Goal: Task Accomplishment & Management: Manage account settings

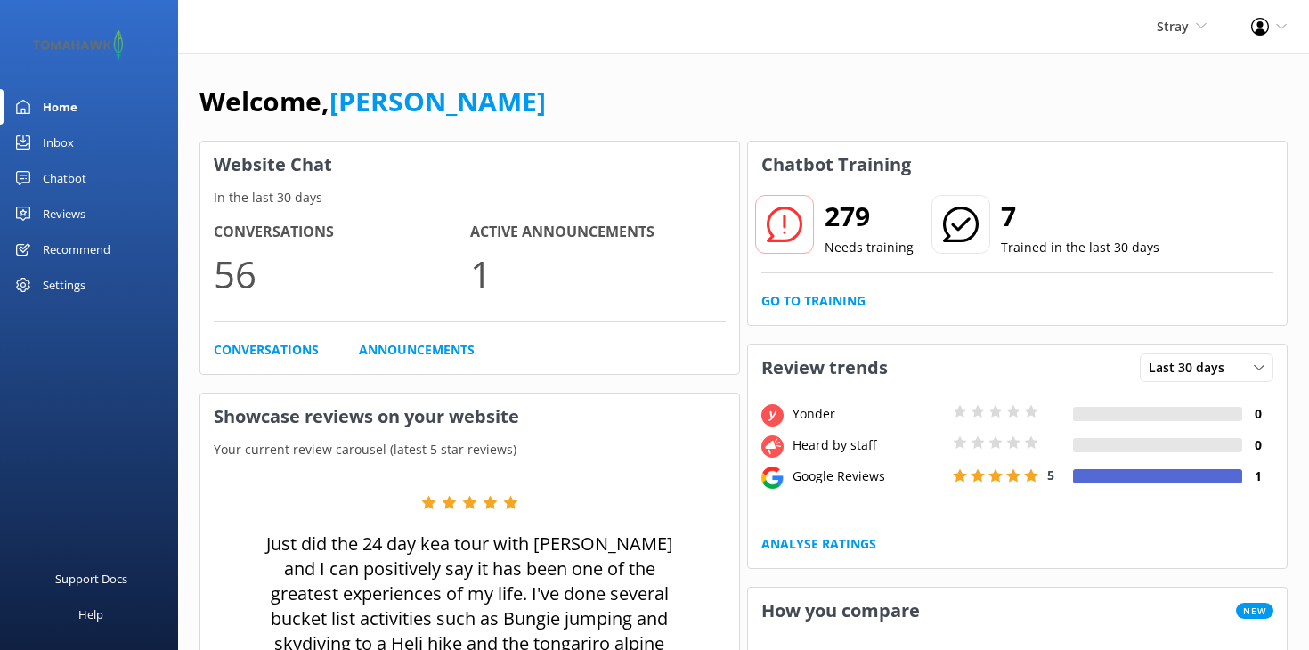
click at [55, 287] on div "Settings" at bounding box center [64, 285] width 43 height 36
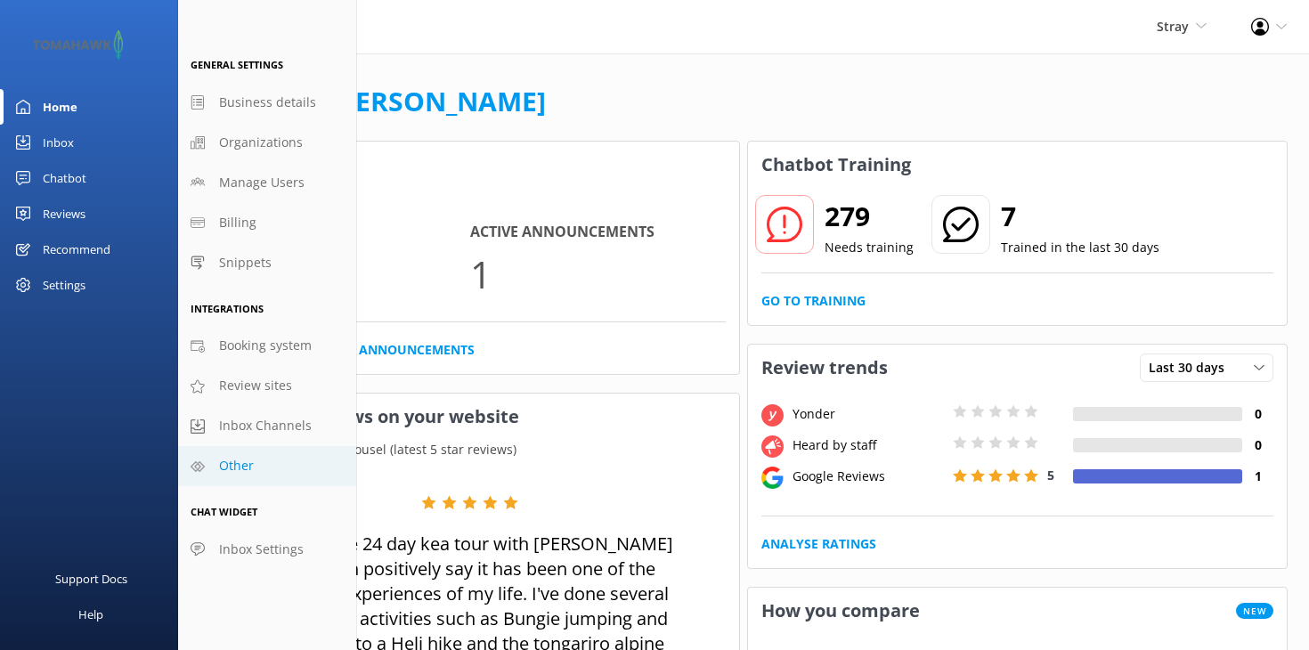
click at [247, 463] on span "Other" at bounding box center [236, 466] width 35 height 20
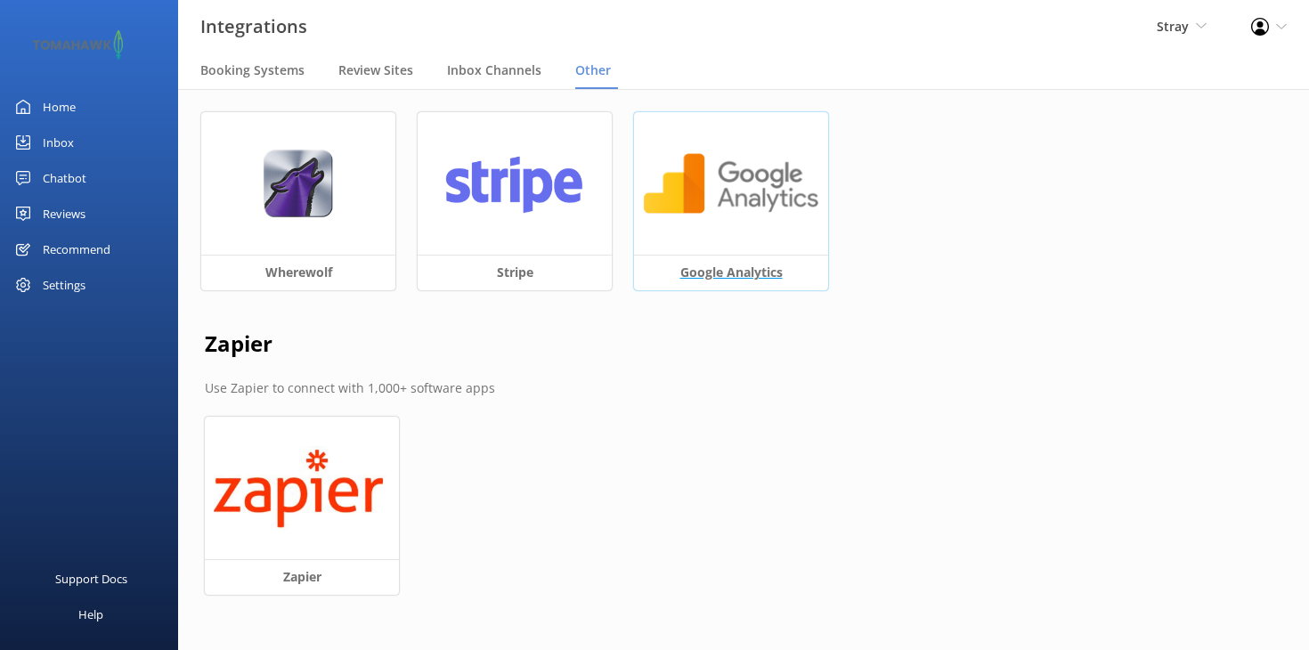
click at [743, 266] on h3 "Google Analytics" at bounding box center [731, 273] width 194 height 36
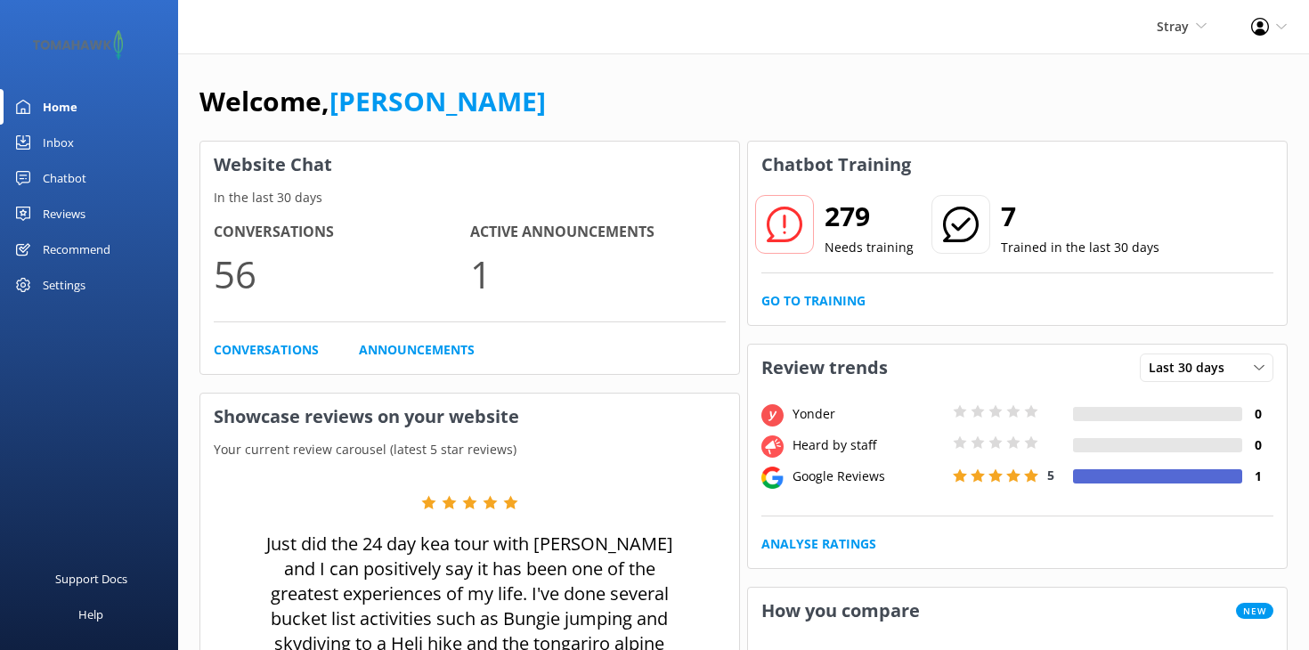
click at [75, 280] on div "Settings" at bounding box center [64, 285] width 43 height 36
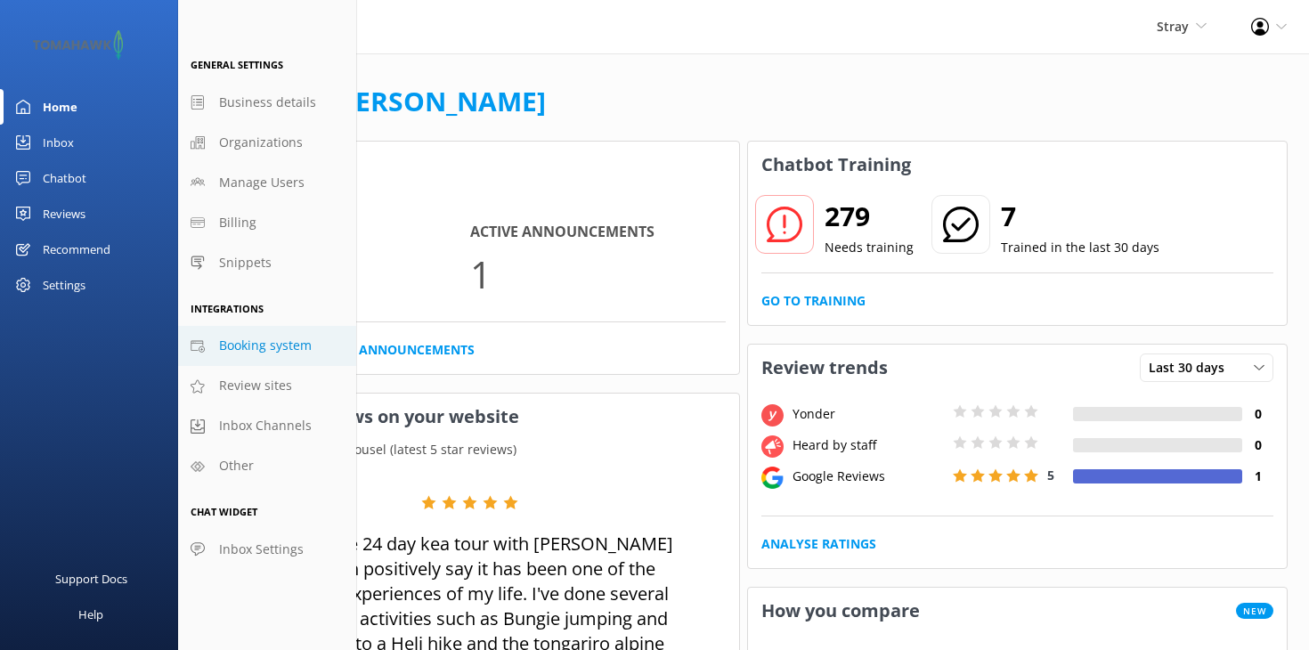
click at [291, 345] on span "Booking system" at bounding box center [265, 346] width 93 height 20
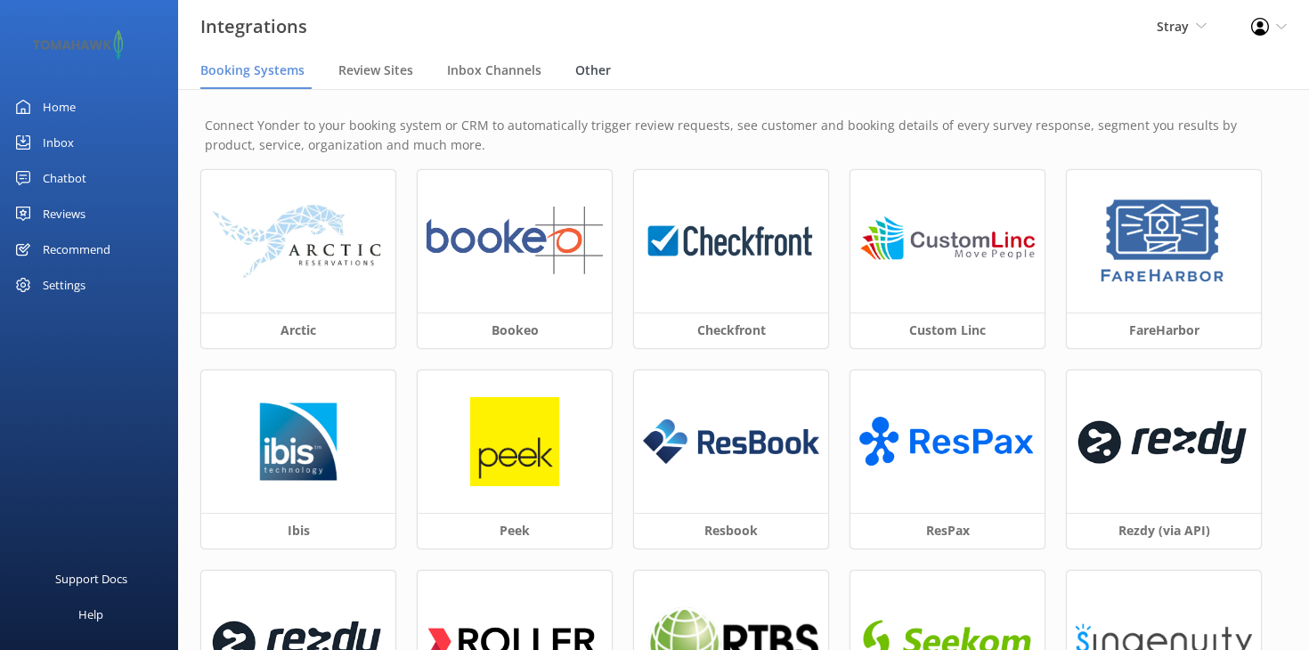
click at [585, 71] on span "Other" at bounding box center [593, 70] width 36 height 18
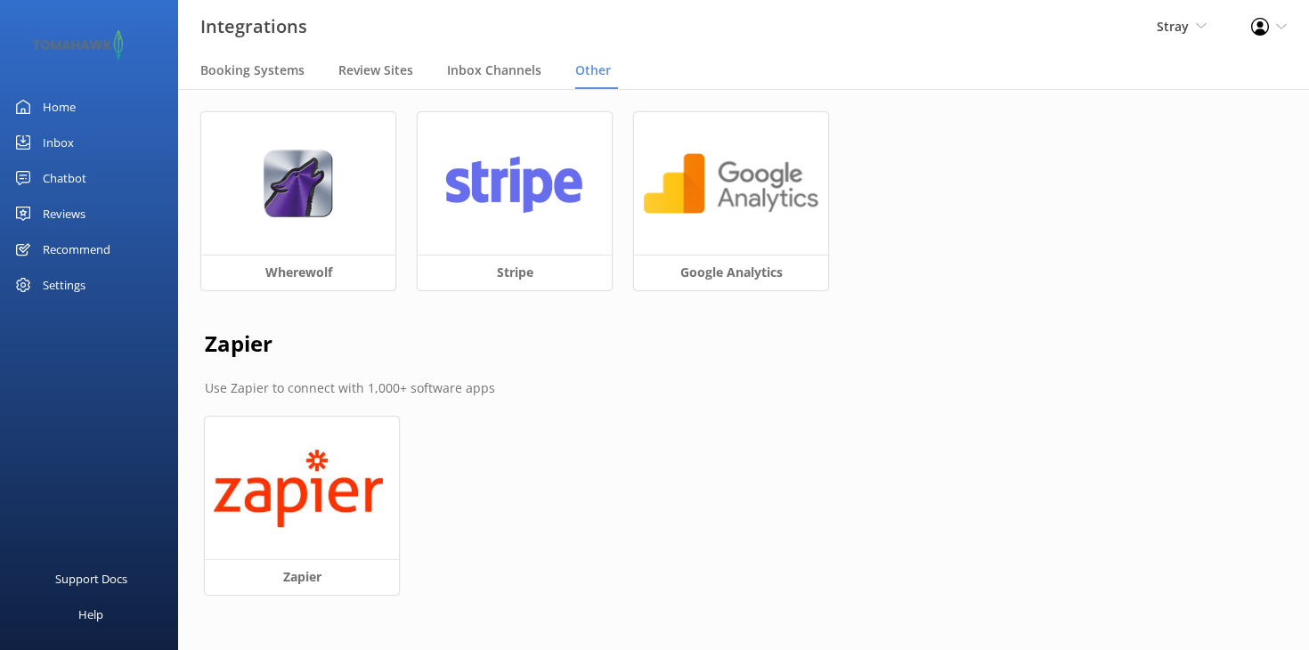
click at [69, 171] on div "Chatbot" at bounding box center [65, 178] width 44 height 36
click at [48, 109] on div "Home" at bounding box center [59, 107] width 33 height 36
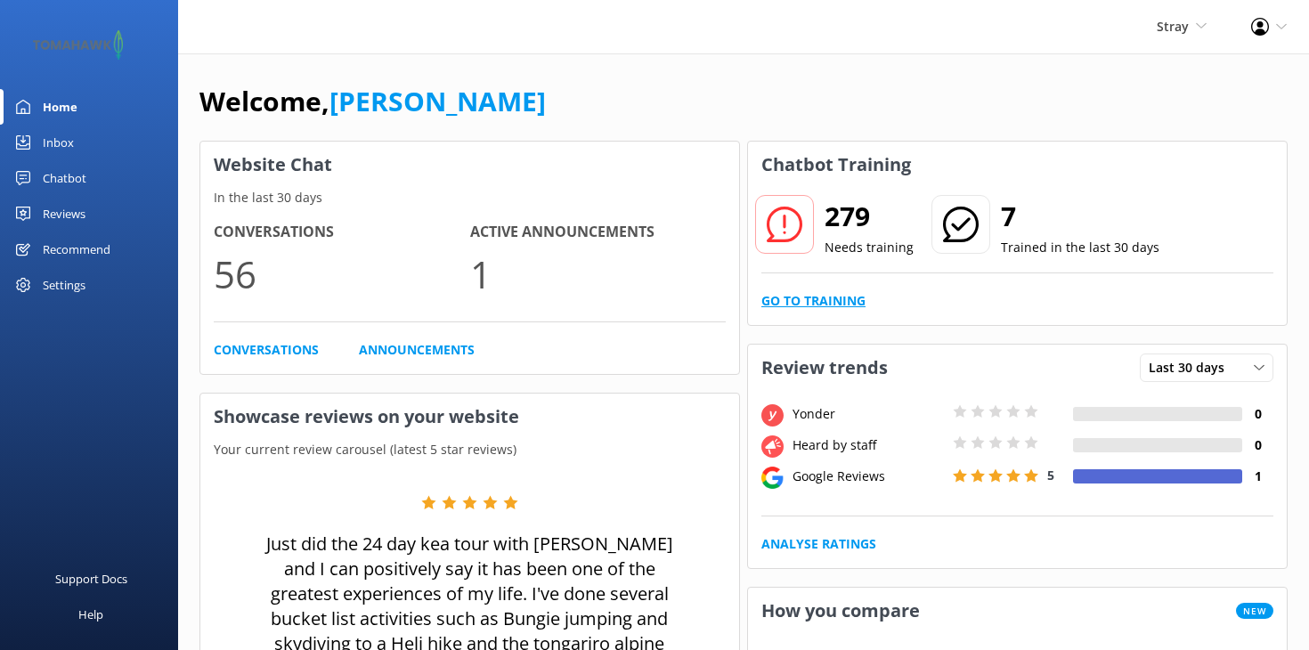
click at [836, 302] on link "Go to Training" at bounding box center [813, 301] width 104 height 20
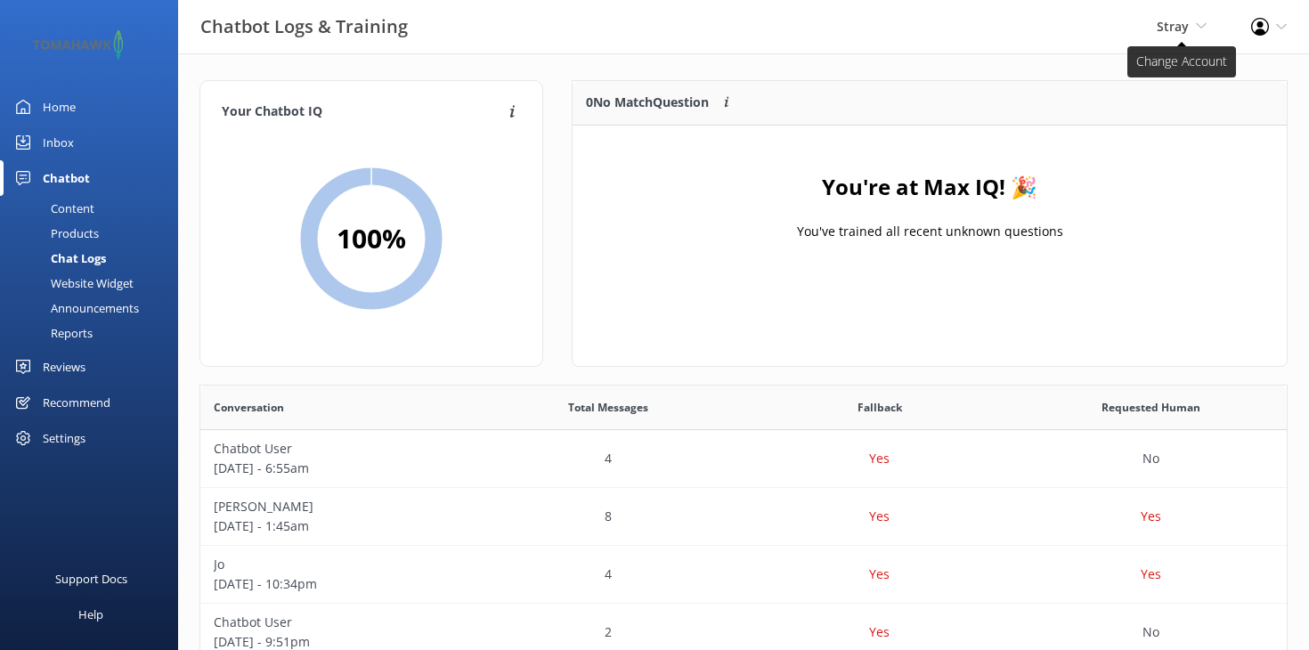
click at [1168, 28] on span "Stray" at bounding box center [1173, 26] width 32 height 17
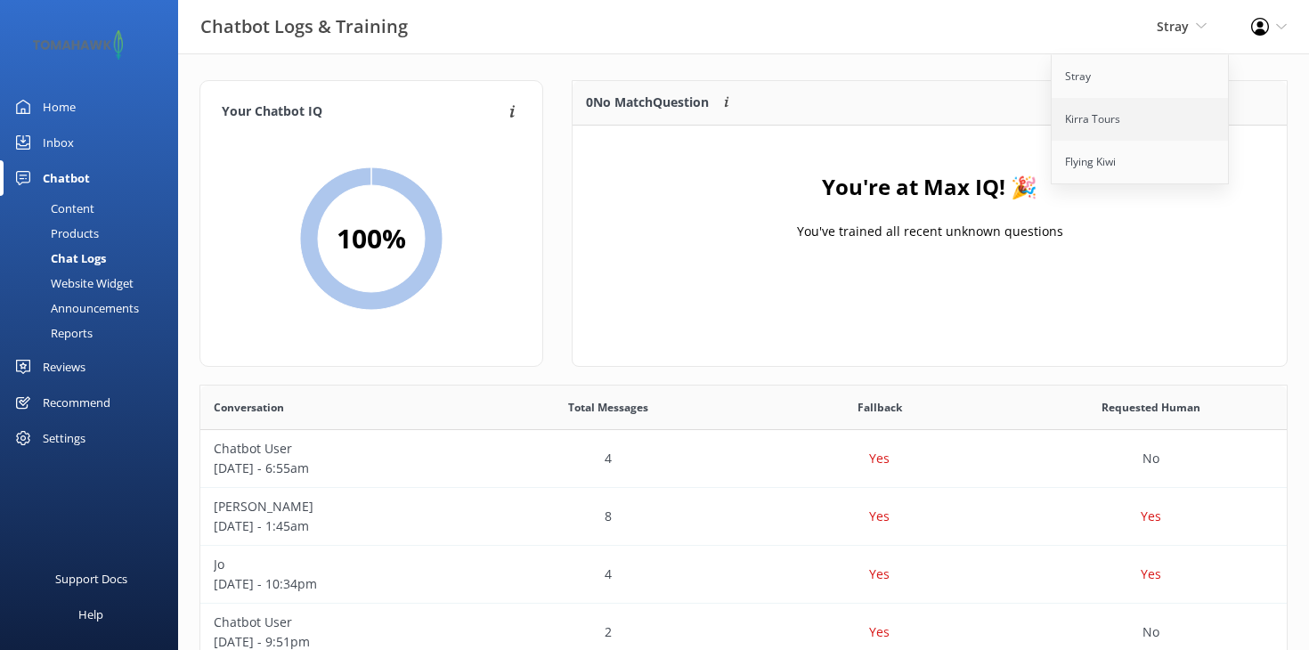
click at [1131, 118] on link "Kirra Tours" at bounding box center [1141, 119] width 178 height 43
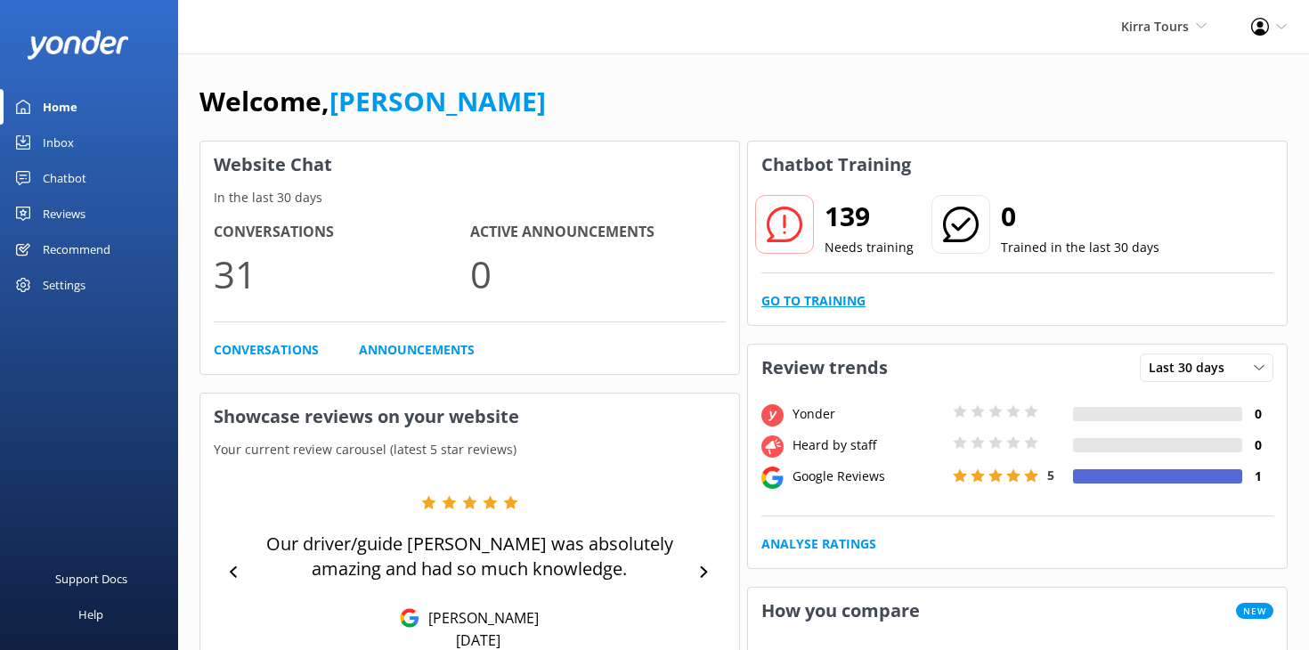
click at [816, 301] on link "Go to Training" at bounding box center [813, 301] width 104 height 20
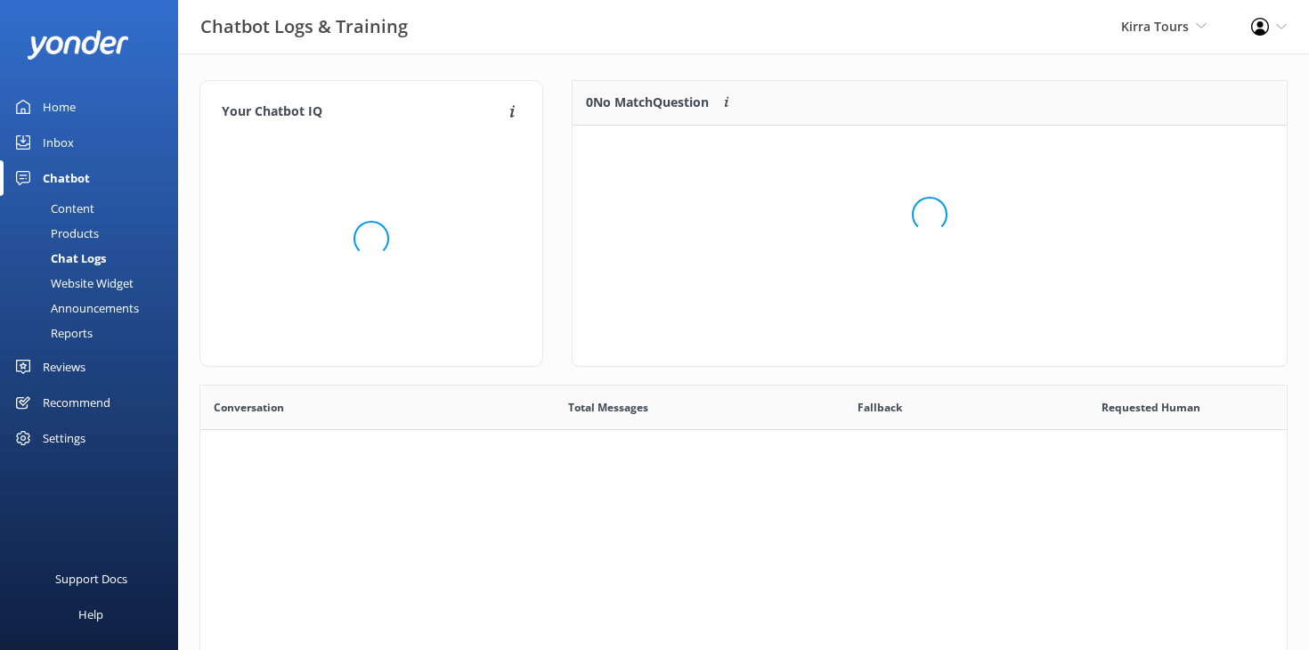
scroll to position [624, 1086]
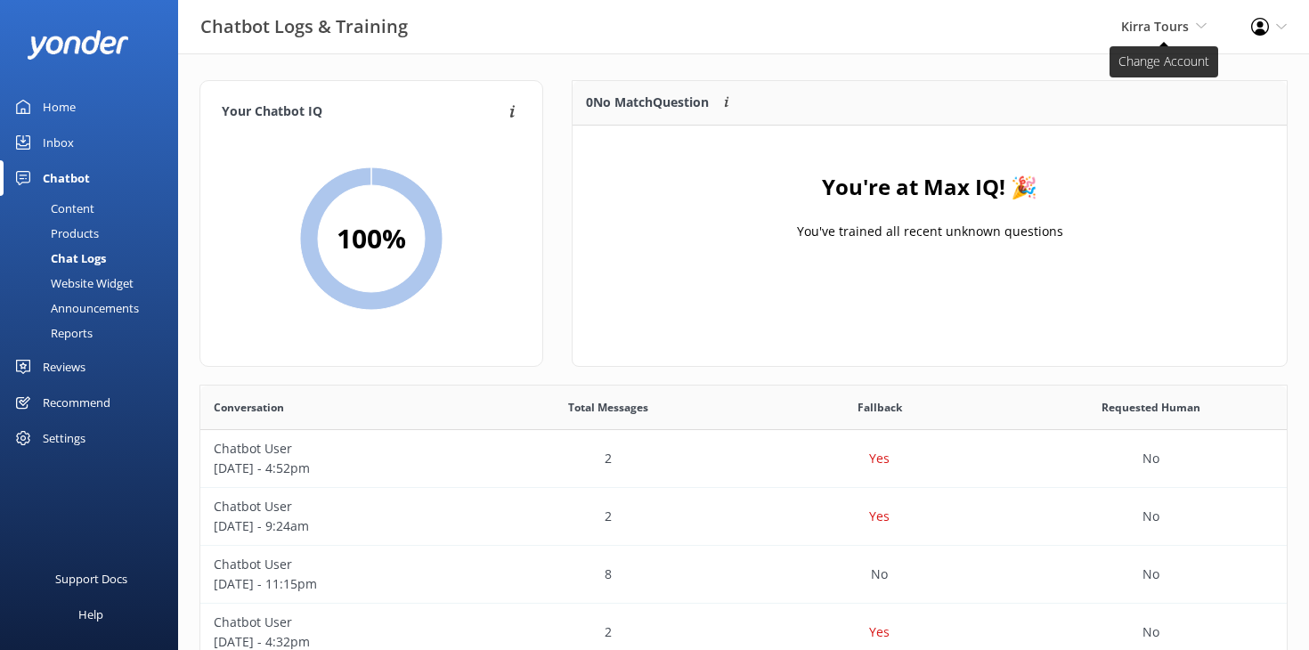
click at [1187, 21] on span "Kirra Tours" at bounding box center [1155, 26] width 68 height 17
click at [1091, 89] on link "Stray" at bounding box center [1141, 76] width 178 height 43
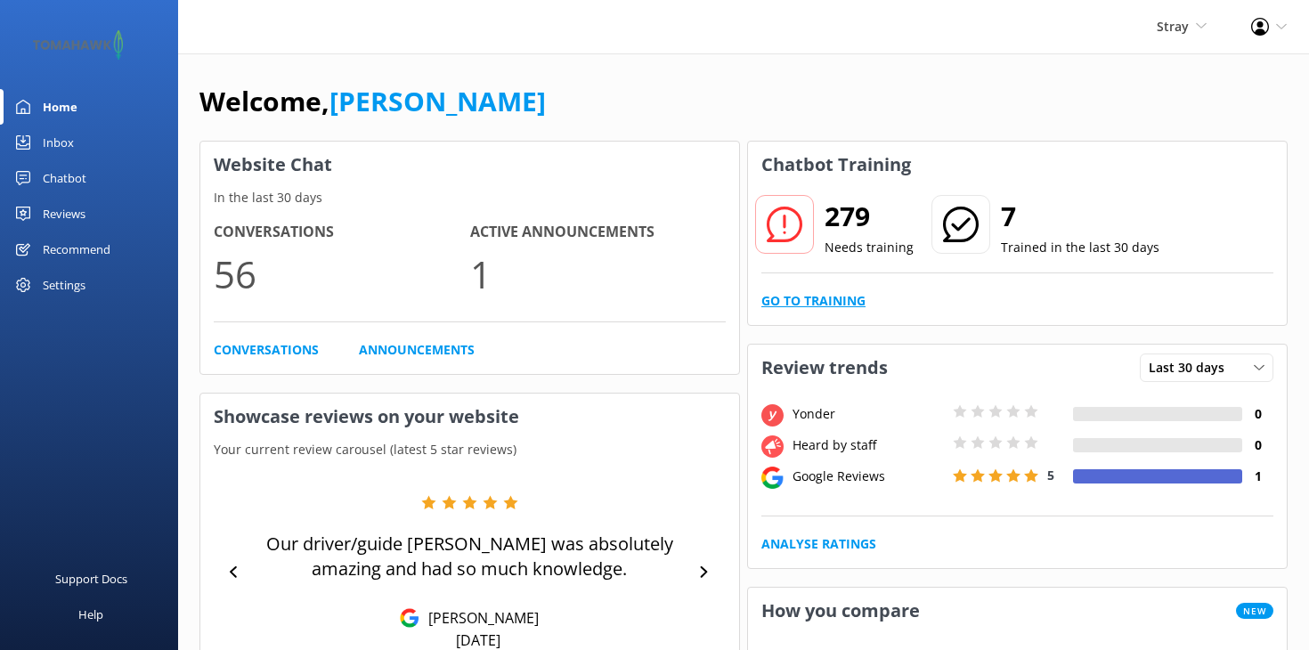
click at [840, 299] on link "Go to Training" at bounding box center [813, 301] width 104 height 20
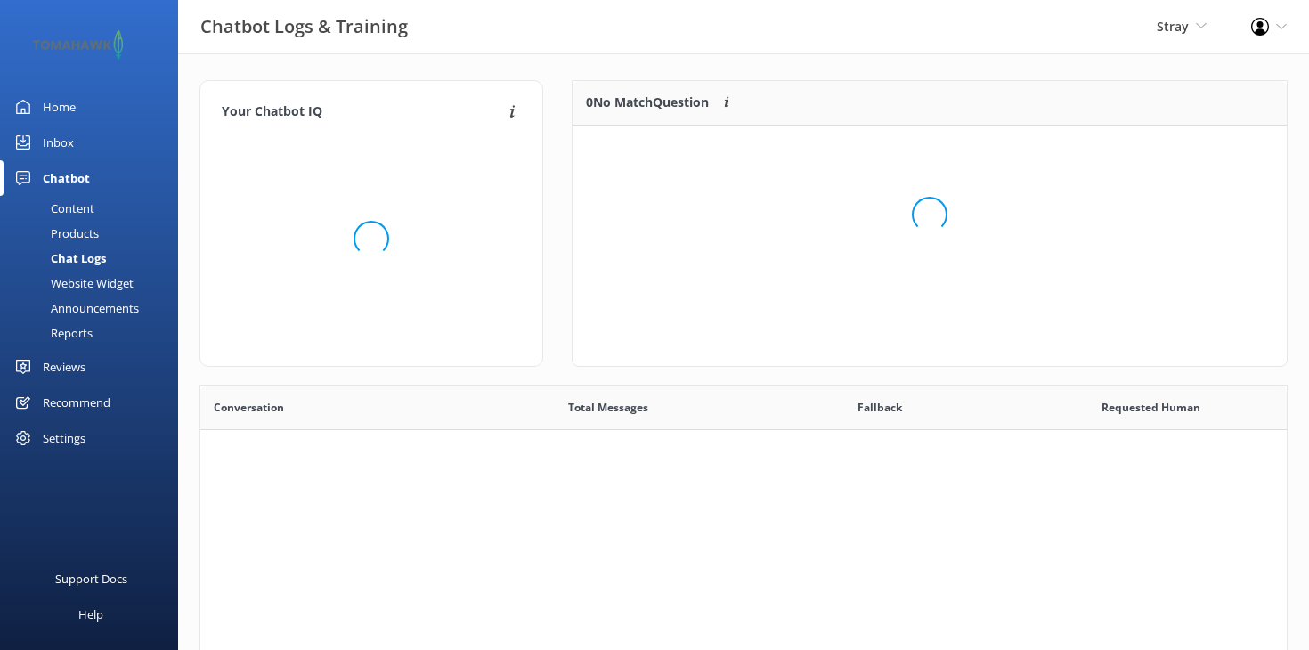
scroll to position [1, 1]
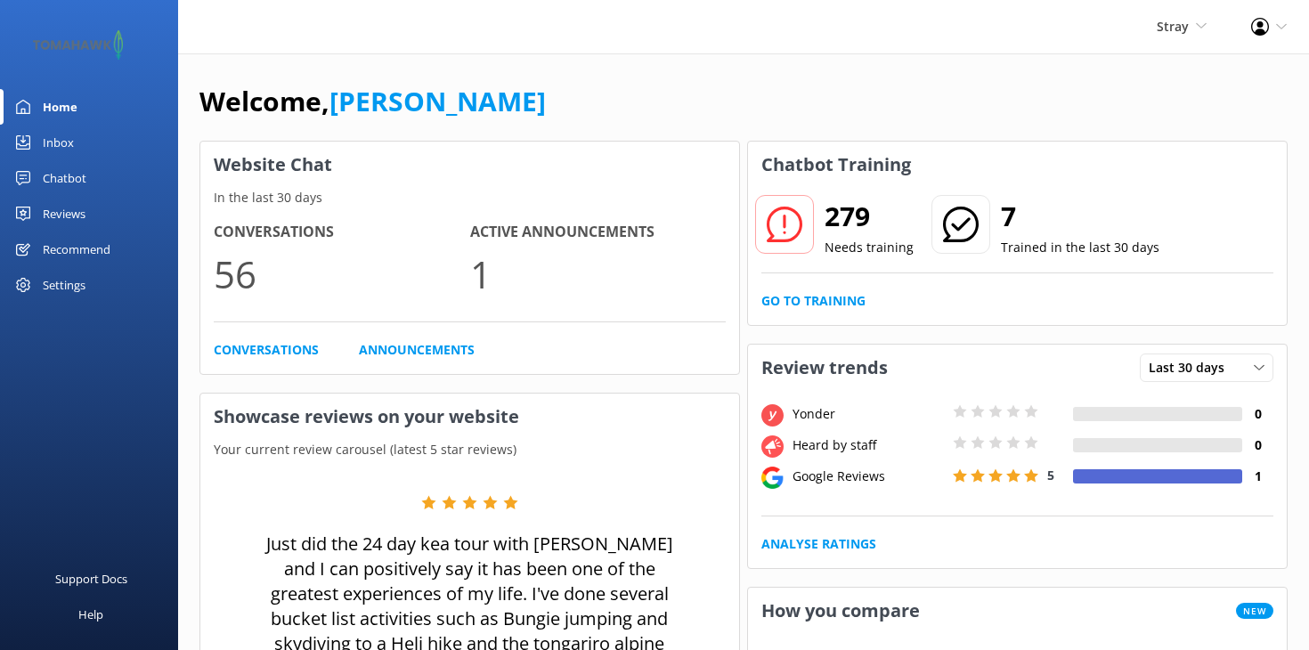
click at [69, 179] on div "Chatbot" at bounding box center [65, 178] width 44 height 36
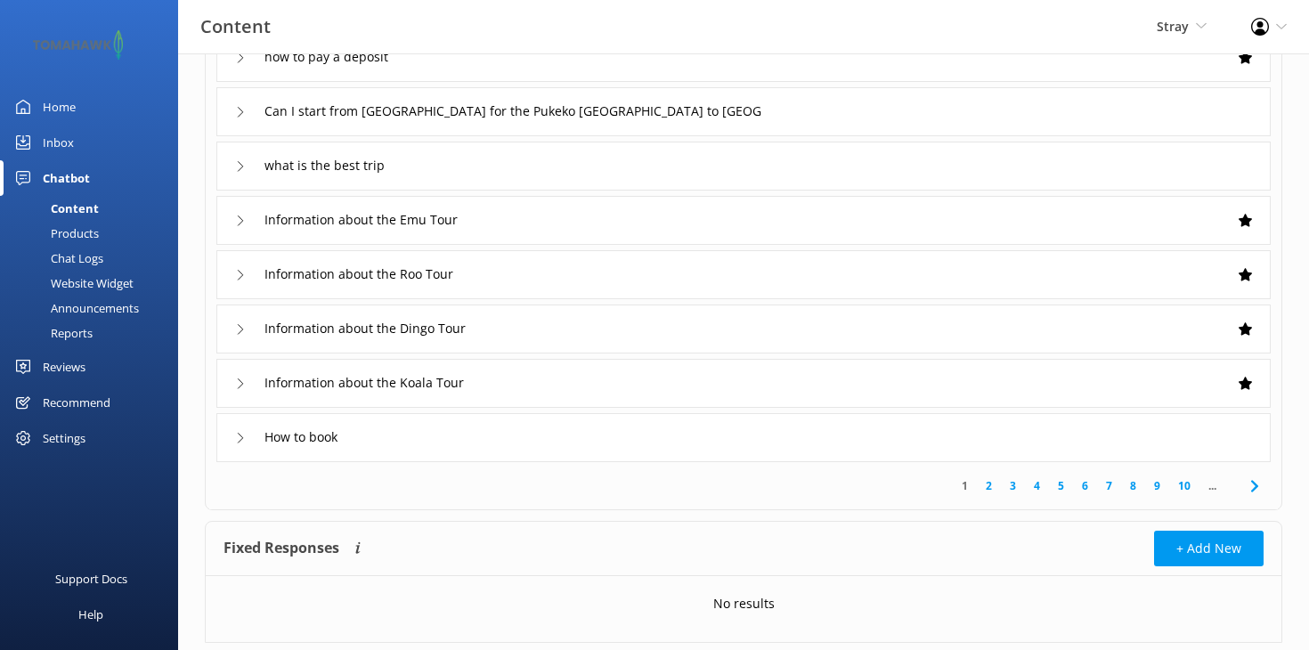
scroll to position [288, 0]
click at [989, 487] on link "2" at bounding box center [989, 485] width 24 height 17
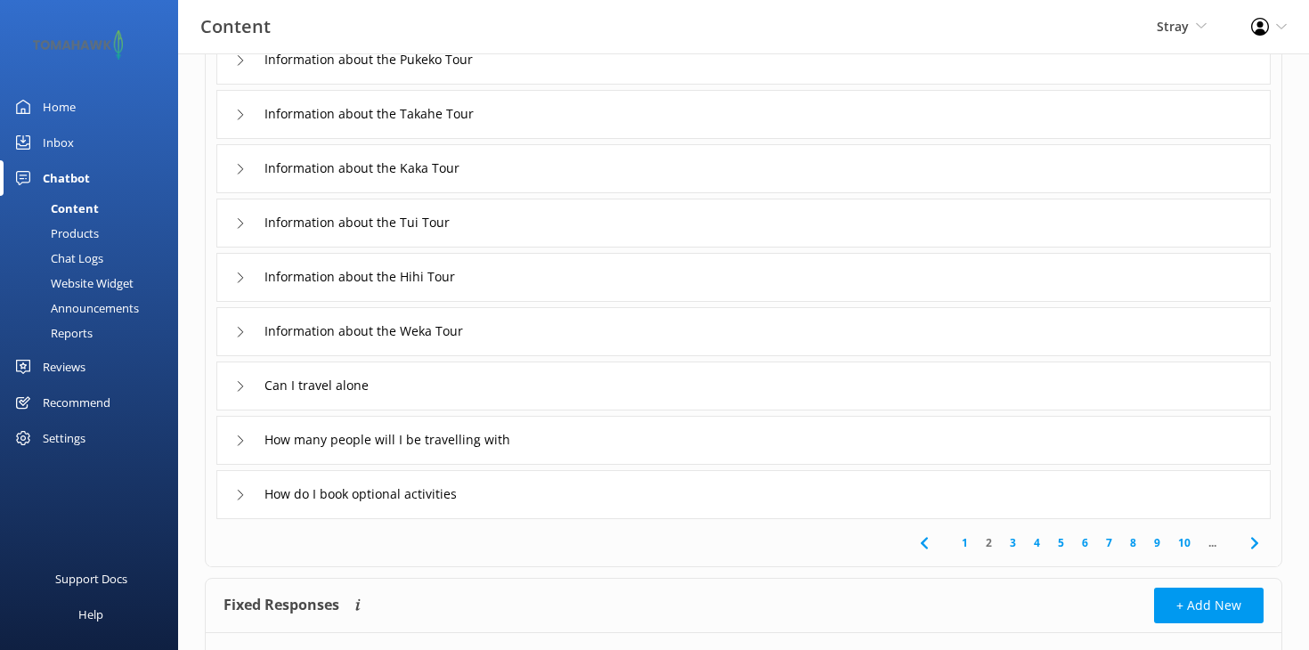
scroll to position [233, 0]
click at [1010, 540] on link "3" at bounding box center [1013, 540] width 24 height 17
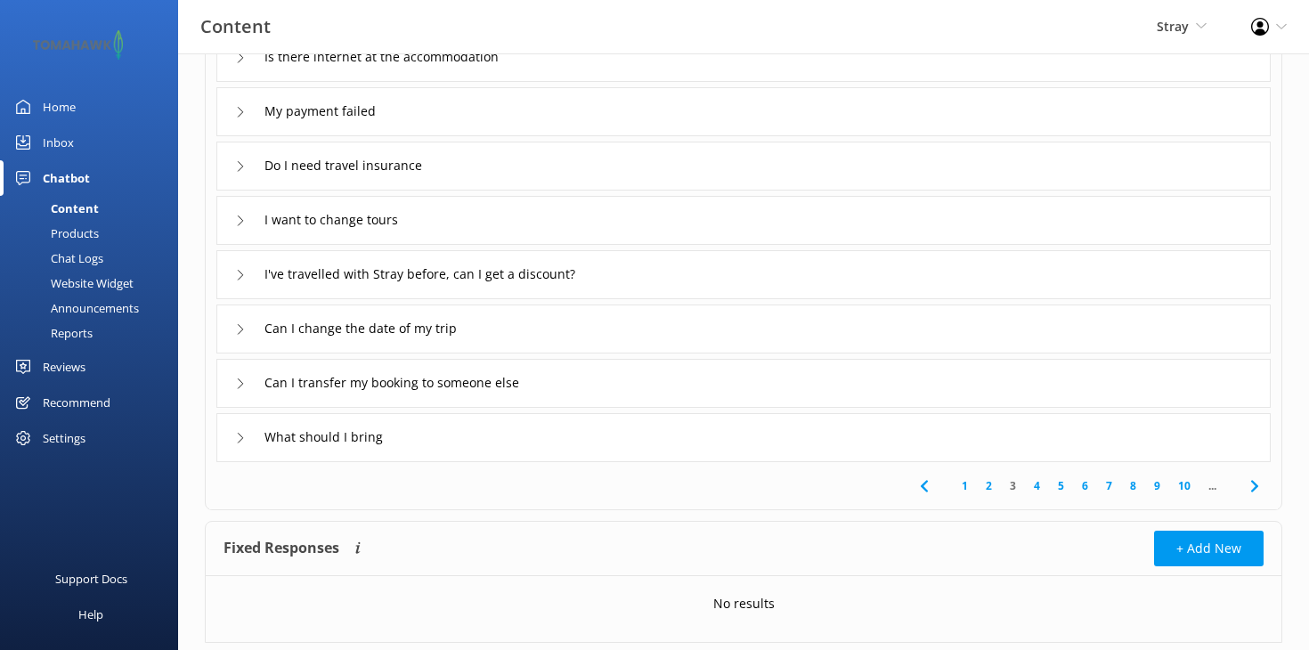
scroll to position [288, 0]
click at [990, 489] on link "2" at bounding box center [989, 485] width 24 height 17
click at [1011, 487] on link "3" at bounding box center [1013, 485] width 24 height 17
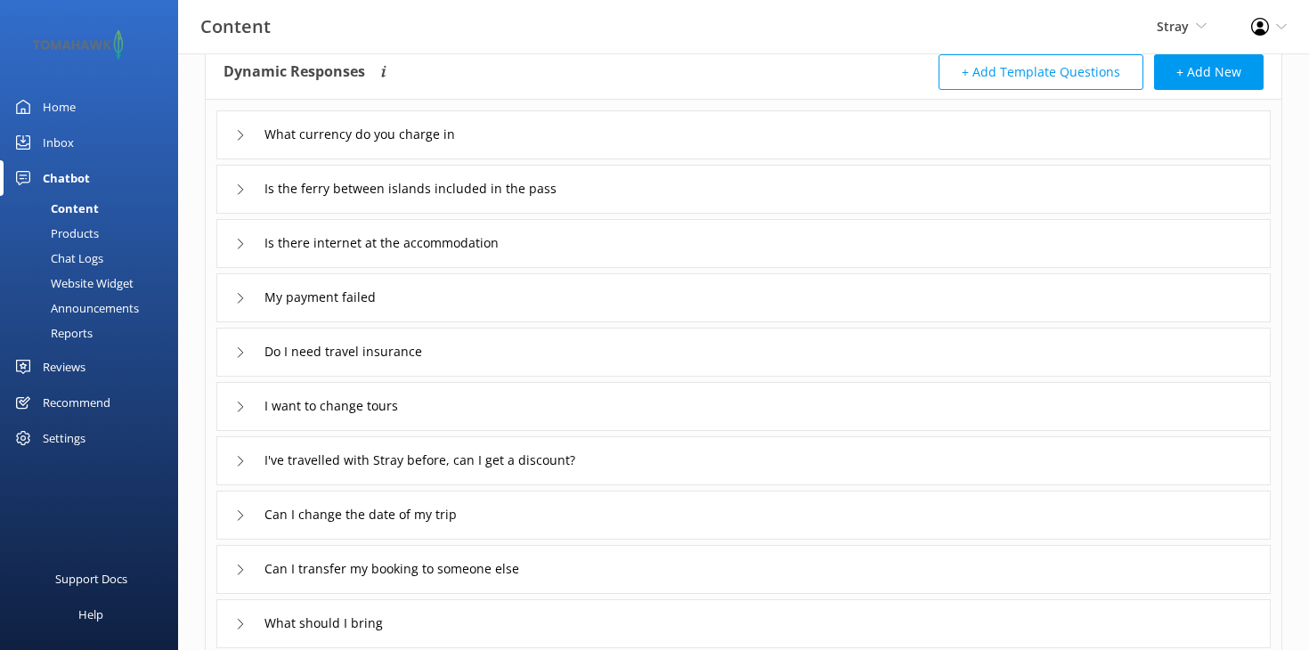
scroll to position [105, 0]
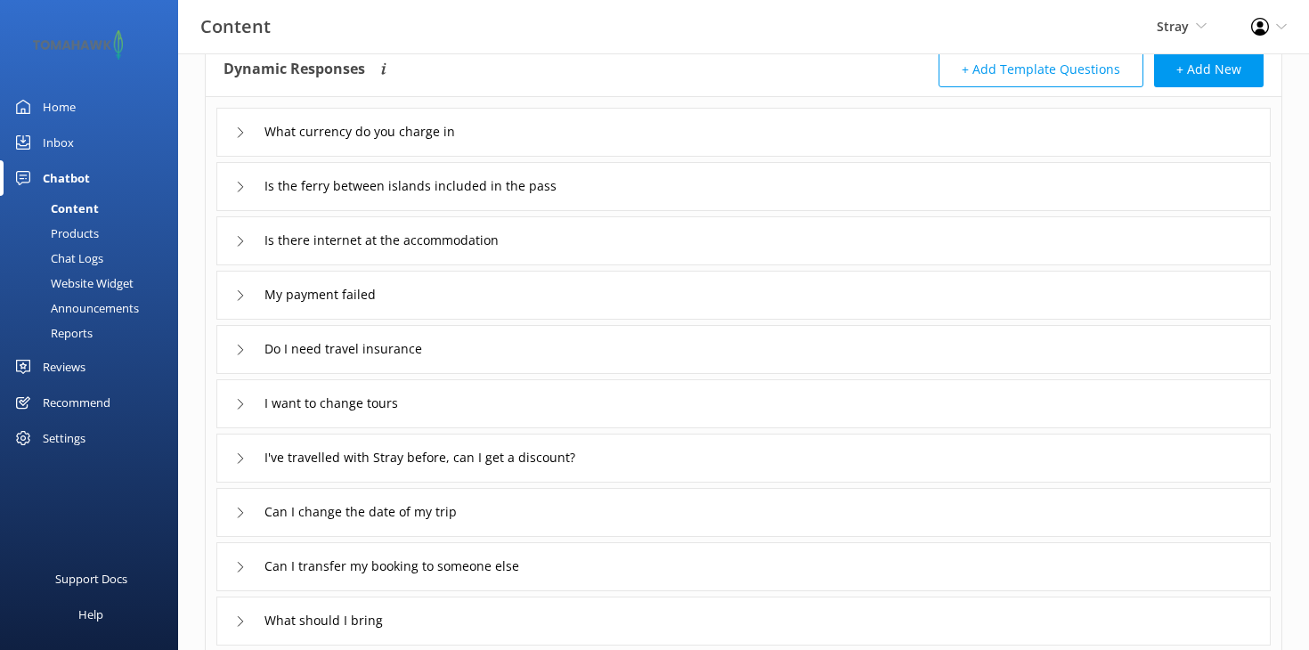
click at [69, 175] on div "Chatbot" at bounding box center [66, 178] width 47 height 36
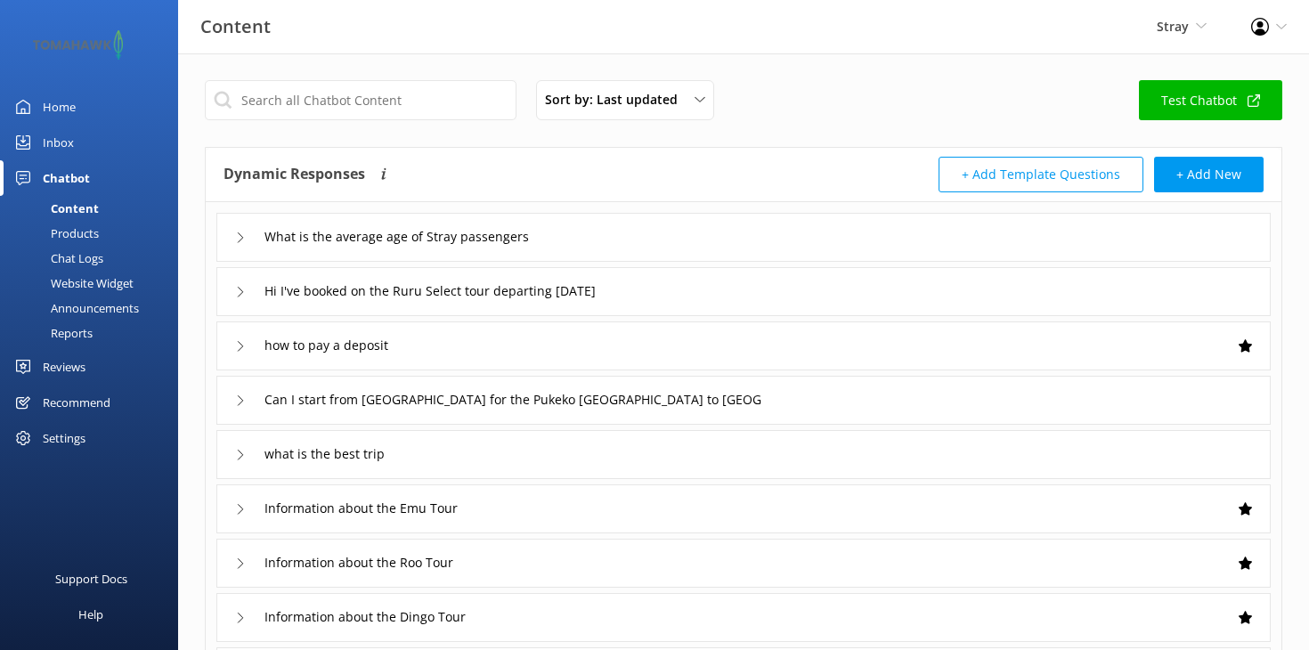
click at [61, 108] on div "Home" at bounding box center [59, 107] width 33 height 36
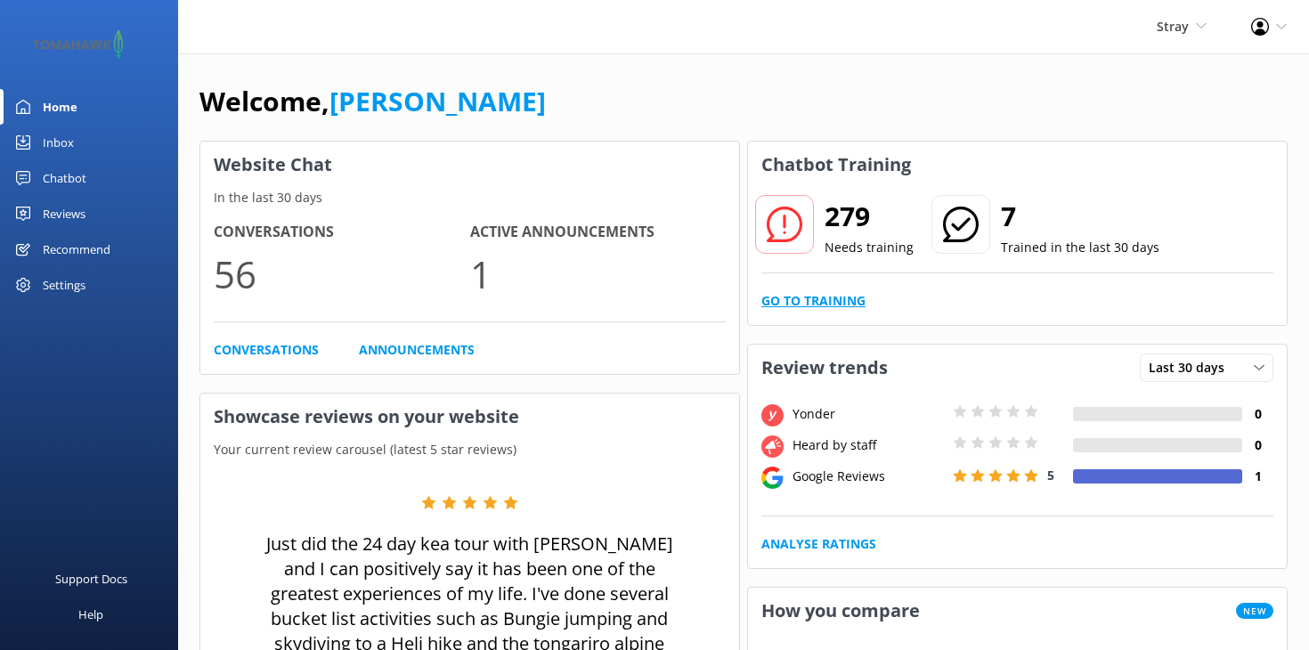
click at [852, 305] on link "Go to Training" at bounding box center [813, 301] width 104 height 20
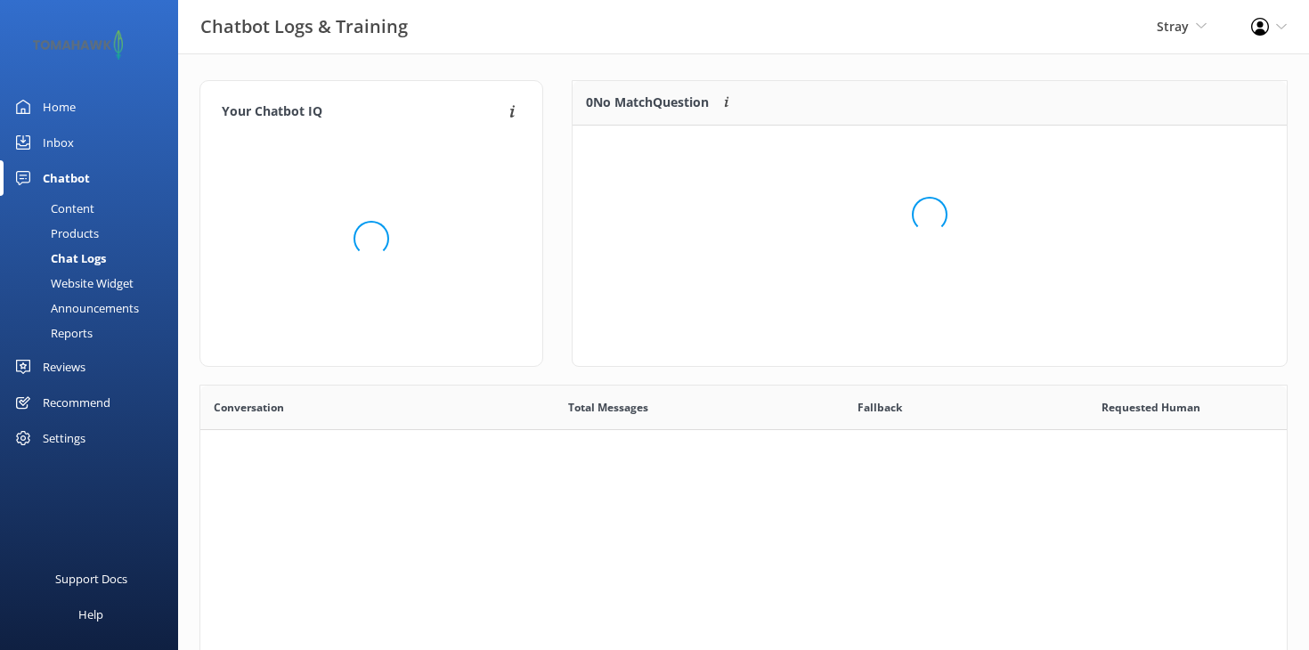
scroll to position [624, 1086]
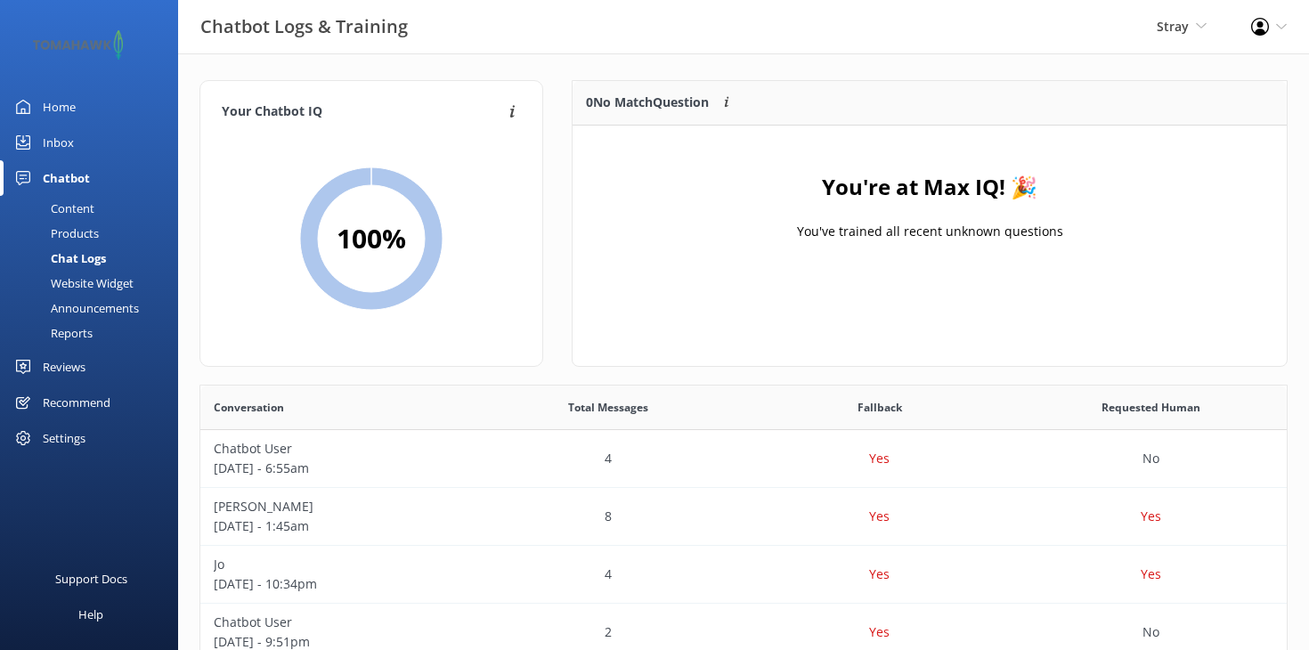
click at [71, 178] on div "Chatbot" at bounding box center [66, 178] width 47 height 36
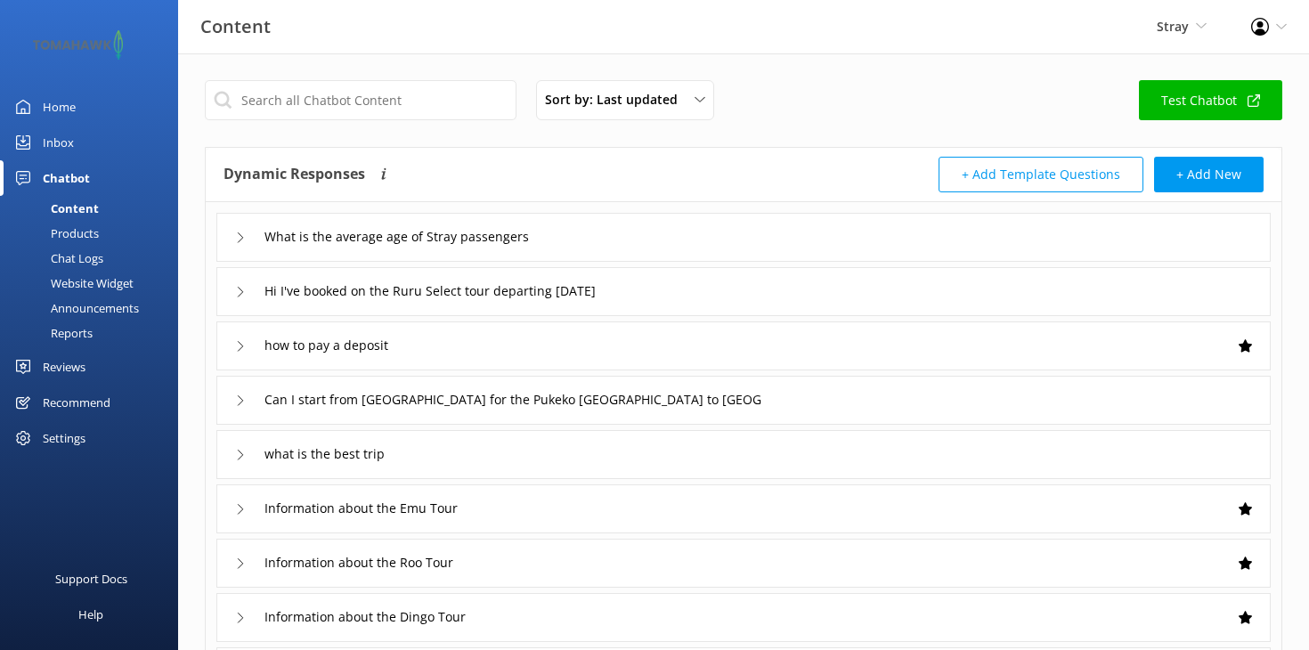
click at [58, 142] on div "Inbox" at bounding box center [58, 143] width 31 height 36
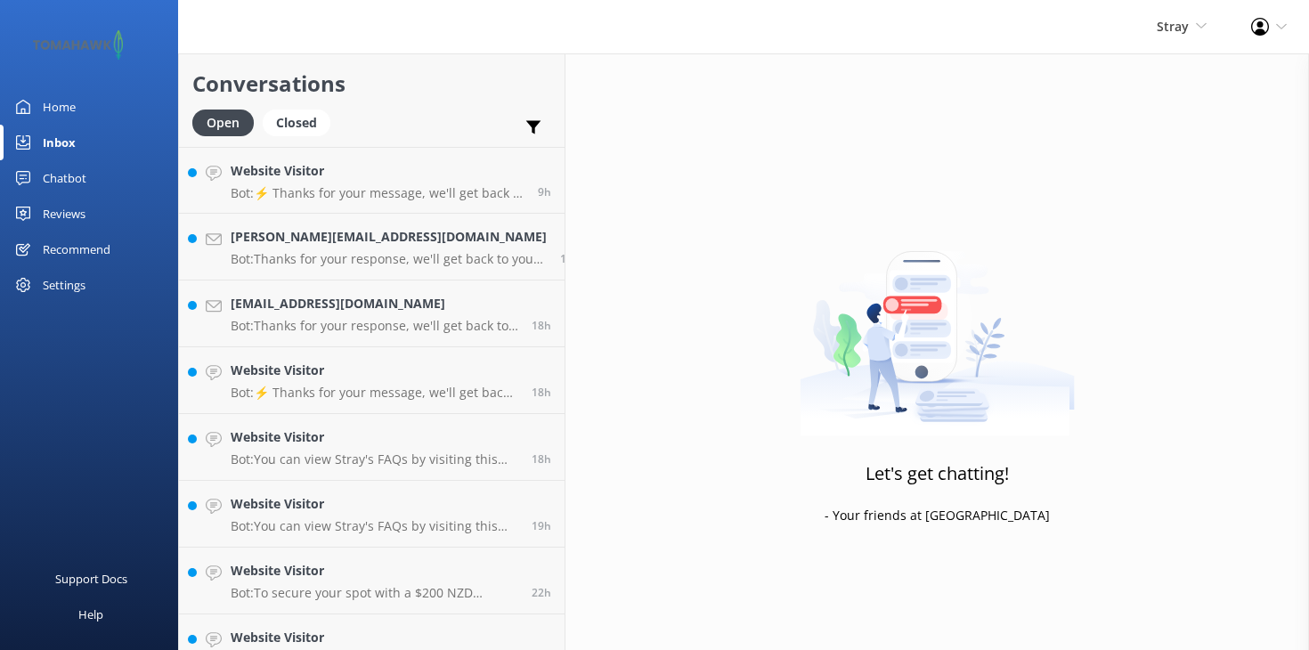
click at [56, 93] on div "Home" at bounding box center [59, 107] width 33 height 36
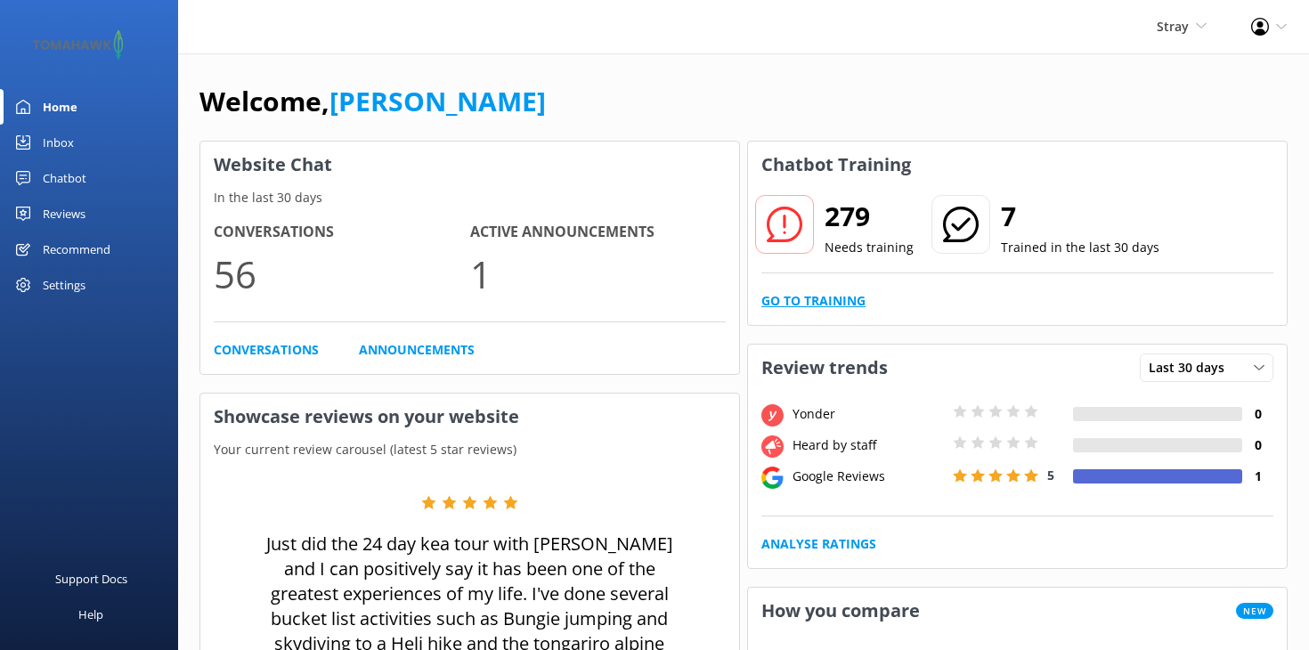
click at [846, 300] on link "Go to Training" at bounding box center [813, 301] width 104 height 20
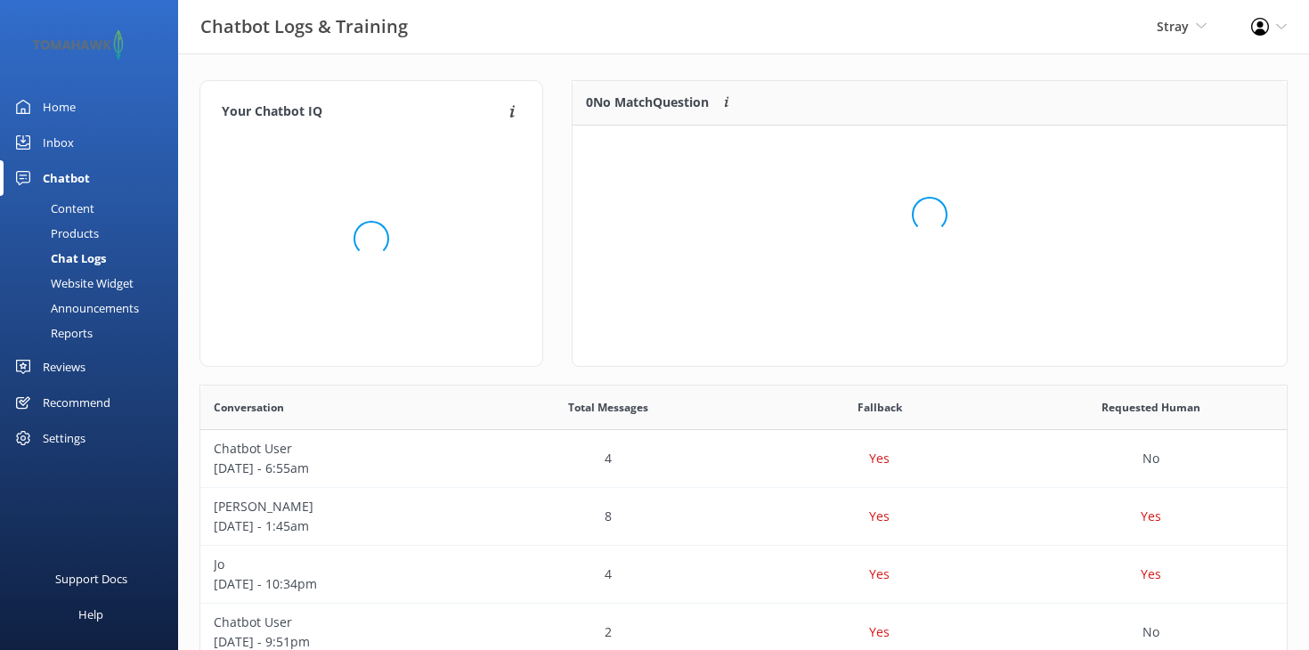
scroll to position [624, 1086]
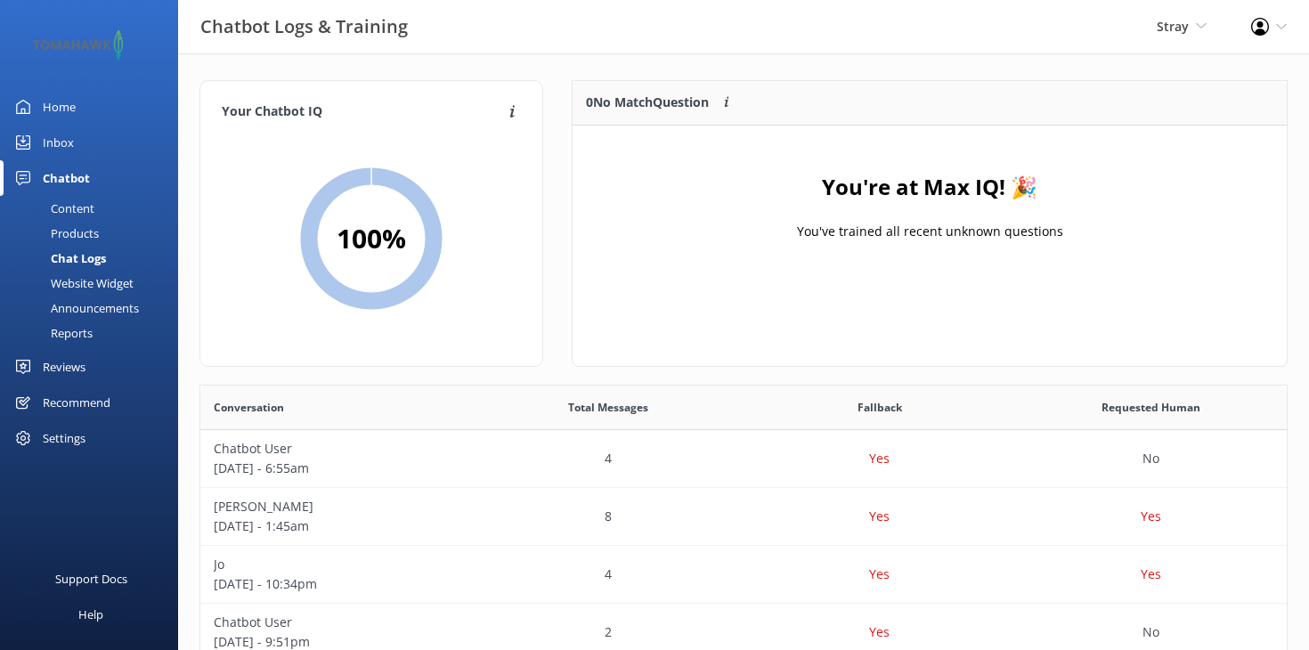
click at [77, 424] on div "Settings" at bounding box center [64, 438] width 43 height 36
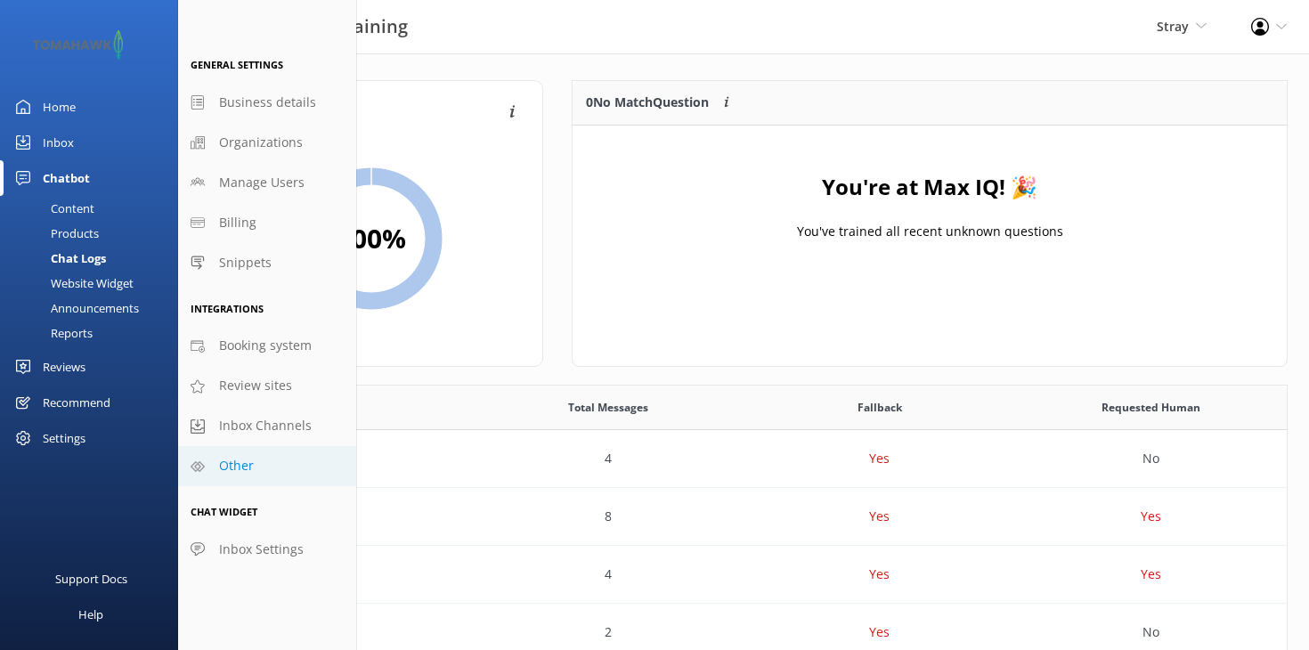
click at [241, 466] on span "Other" at bounding box center [236, 466] width 35 height 20
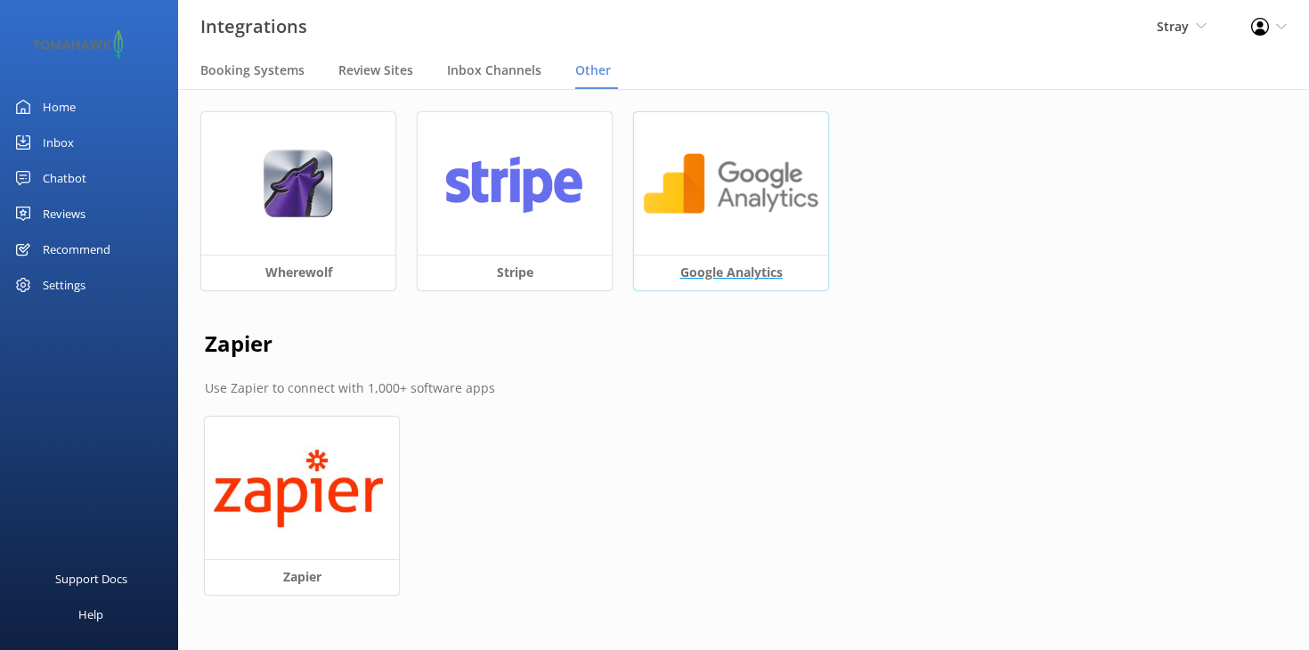
click at [699, 272] on h3 "Google Analytics" at bounding box center [731, 273] width 194 height 36
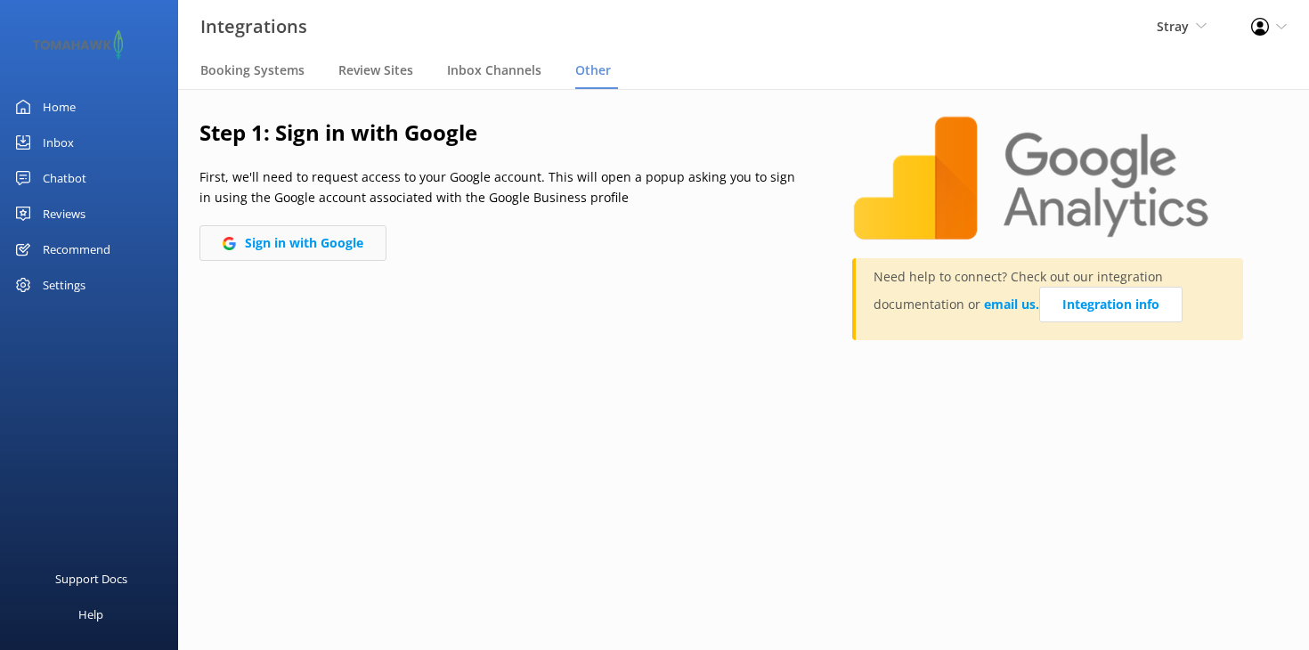
click at [346, 246] on button "Sign in with Google" at bounding box center [292, 243] width 187 height 36
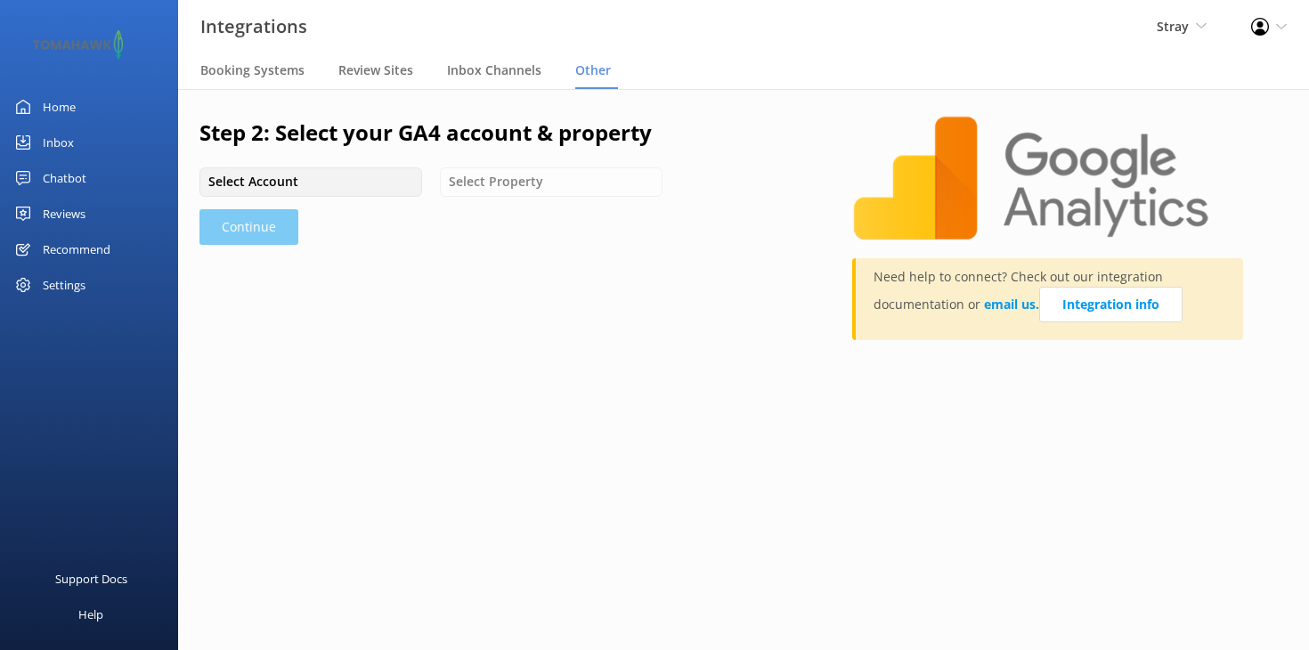
click at [353, 179] on div "Select Account" at bounding box center [311, 182] width 214 height 20
click at [271, 175] on span "Select Account" at bounding box center [258, 182] width 101 height 20
click at [508, 172] on div "Select Account Select Property" at bounding box center [503, 181] width 608 height 28
click at [509, 177] on div "Select Account Select Property" at bounding box center [503, 181] width 608 height 28
click at [375, 181] on div "Select Account" at bounding box center [311, 182] width 214 height 20
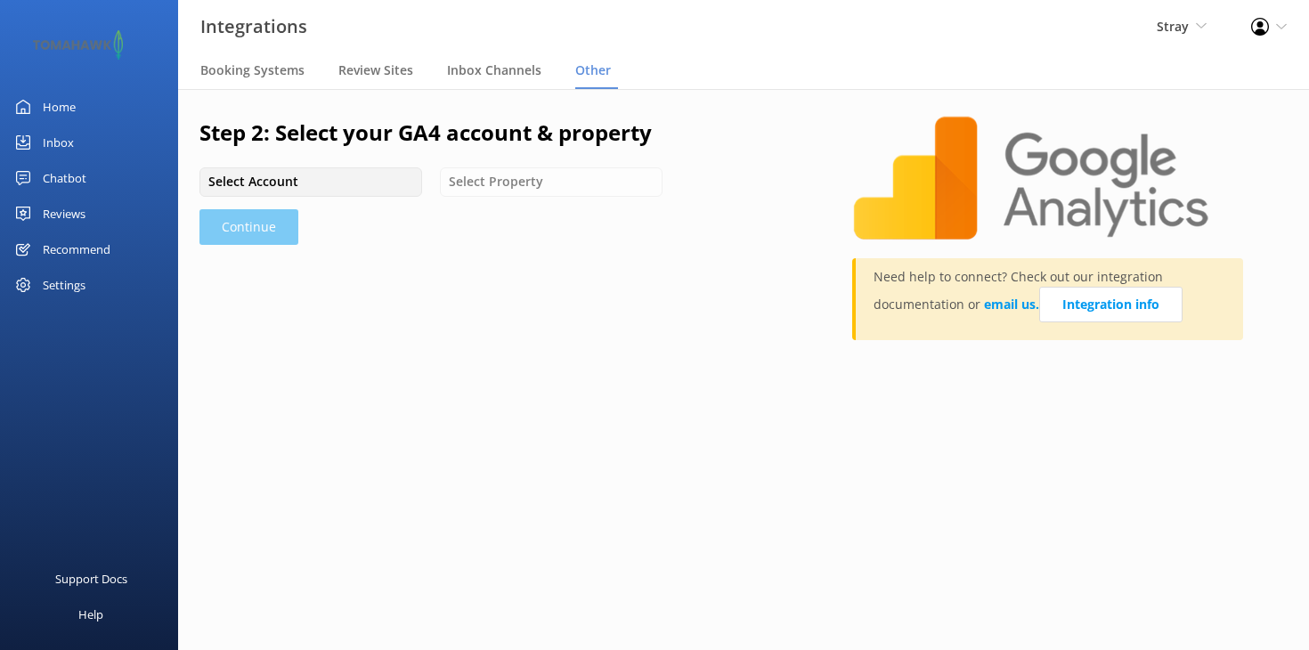
click at [375, 181] on div "Select Account" at bounding box center [311, 182] width 214 height 20
click at [1125, 307] on link "Integration info" at bounding box center [1110, 305] width 143 height 36
click at [500, 186] on div "Select Account Select Property" at bounding box center [503, 181] width 608 height 28
click at [385, 181] on div "Select Account" at bounding box center [311, 182] width 214 height 20
